Goal: Transaction & Acquisition: Purchase product/service

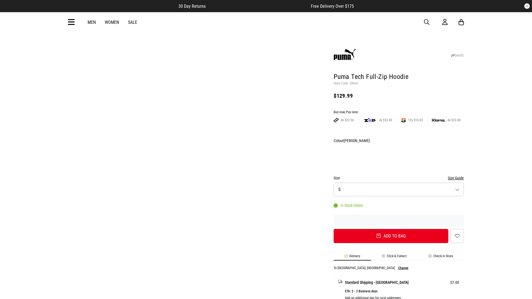
click at [399, 110] on div "Buy now, Pay later." at bounding box center [399, 112] width 130 height 4
click at [389, 229] on button "Add to bag" at bounding box center [389, 236] width 115 height 14
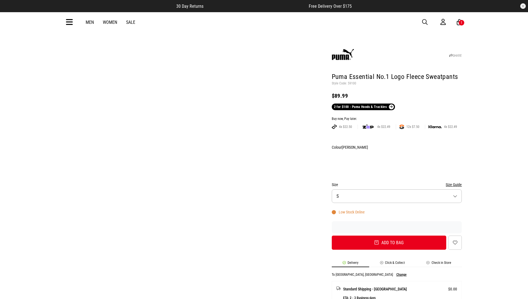
click at [397, 117] on div "Buy now, Pay later." at bounding box center [397, 119] width 130 height 4
click at [389, 236] on button "Add to bag" at bounding box center [389, 243] width 115 height 14
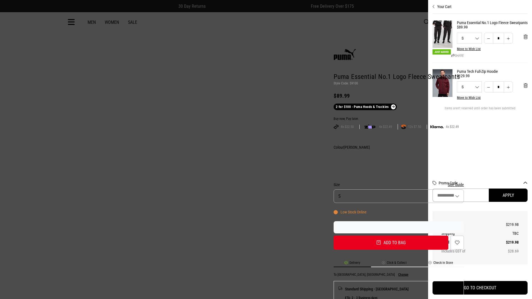
click at [489, 195] on input "Promo Code" at bounding box center [461, 195] width 56 height 13
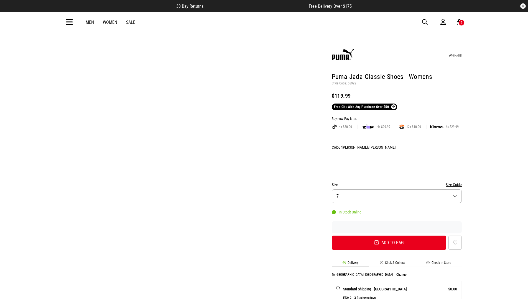
click at [397, 117] on div "Buy now, Pay later." at bounding box center [397, 119] width 130 height 4
click at [389, 236] on button "Add to bag" at bounding box center [389, 243] width 115 height 14
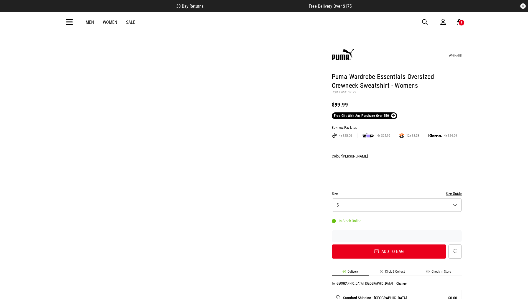
click at [397, 126] on div "Buy now, Pay later." at bounding box center [397, 128] width 130 height 4
click at [389, 245] on button "Add to bag" at bounding box center [389, 252] width 115 height 14
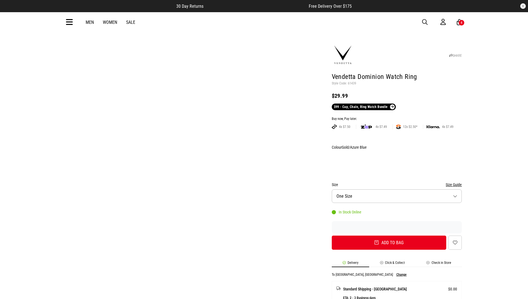
click at [397, 117] on div "Buy now, Pay later." at bounding box center [397, 119] width 130 height 4
click at [389, 236] on button "Add to bag" at bounding box center [389, 243] width 115 height 14
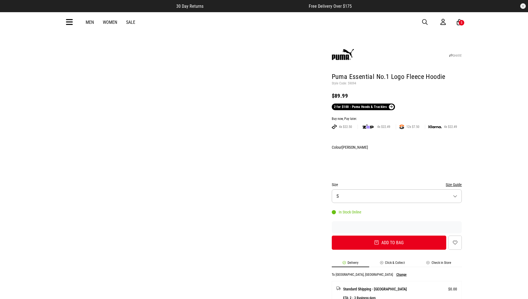
click at [397, 117] on div "Buy now, Pay later." at bounding box center [397, 119] width 130 height 4
click at [389, 236] on button "Add to bag" at bounding box center [389, 243] width 115 height 14
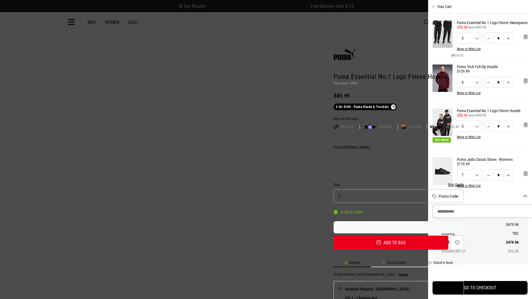
click at [505, 211] on input "Promo Code" at bounding box center [485, 211] width 104 height 13
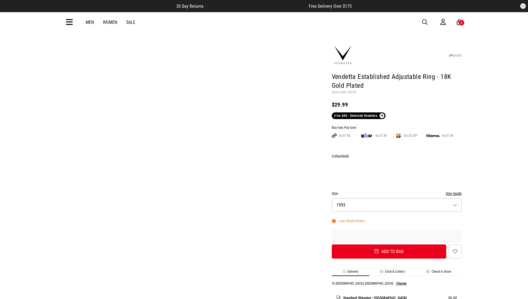
click at [397, 126] on div "Buy now, Pay later." at bounding box center [397, 128] width 130 height 4
click at [389, 245] on button "Add to bag" at bounding box center [389, 252] width 115 height 14
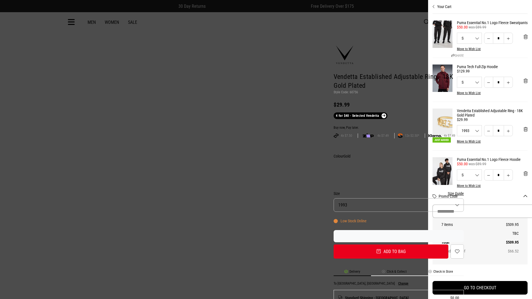
click at [480, 211] on input "Promo Code" at bounding box center [485, 211] width 104 height 13
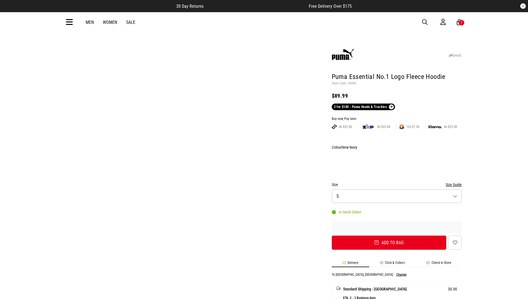
click at [397, 117] on div "Buy now, Pay later." at bounding box center [397, 119] width 130 height 4
click at [389, 236] on button "Add to bag" at bounding box center [389, 243] width 115 height 14
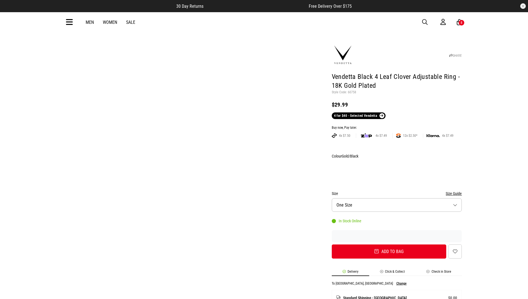
click at [397, 126] on div "Buy now, Pay later." at bounding box center [397, 128] width 130 height 4
click at [389, 245] on button "Add to bag" at bounding box center [389, 252] width 115 height 14
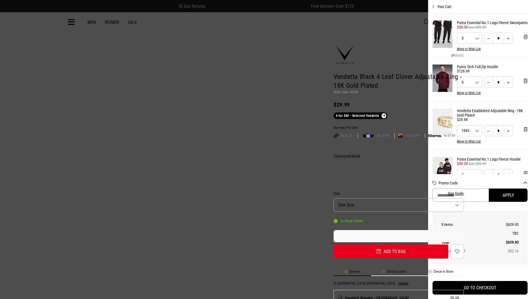
click at [489, 195] on input "Promo Code" at bounding box center [461, 195] width 56 height 13
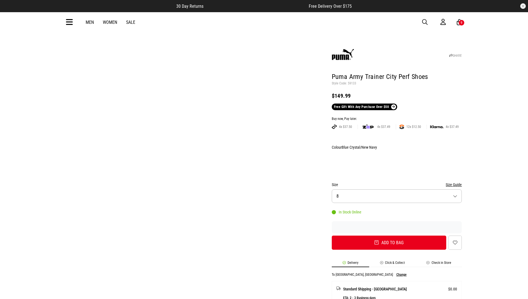
click at [397, 117] on div "Buy now, Pay later." at bounding box center [397, 119] width 130 height 4
click at [389, 236] on button "Add to bag" at bounding box center [389, 243] width 115 height 14
